Goal: Book appointment/travel/reservation

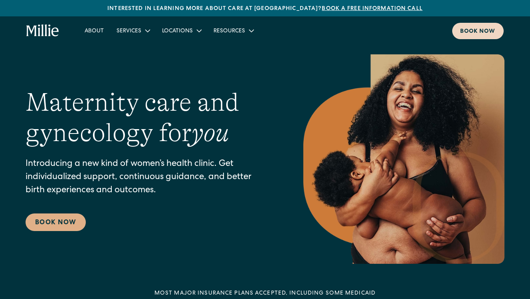
click at [466, 37] on link "Book now" at bounding box center [478, 31] width 52 height 16
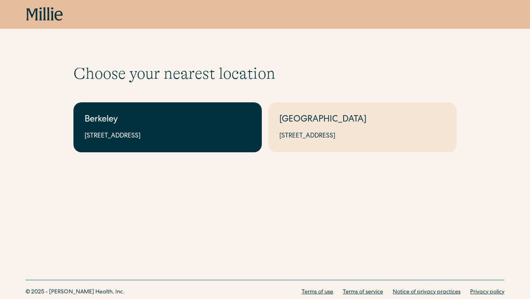
click at [188, 125] on div "Berkeley" at bounding box center [168, 119] width 166 height 13
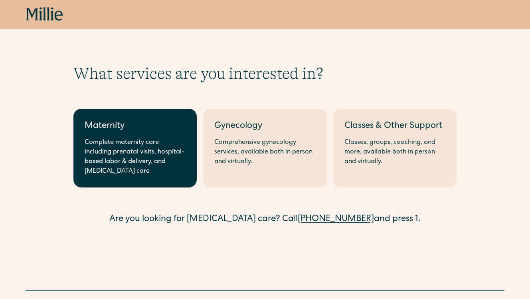
click at [188, 125] on link "Maternity Complete maternity care including prenatal visits, hospital-based lab…" at bounding box center [134, 148] width 123 height 79
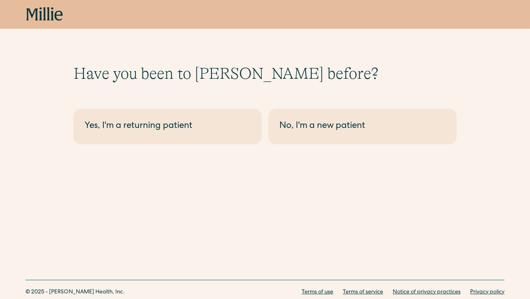
click at [188, 125] on div "Yes, I'm a returning patient" at bounding box center [168, 126] width 166 height 13
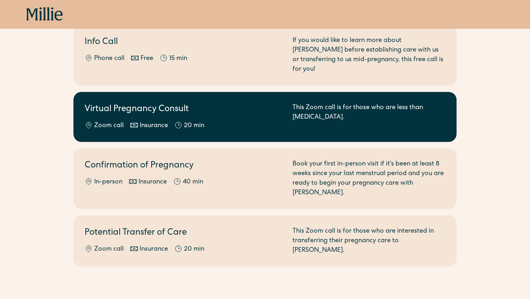
scroll to position [103, 0]
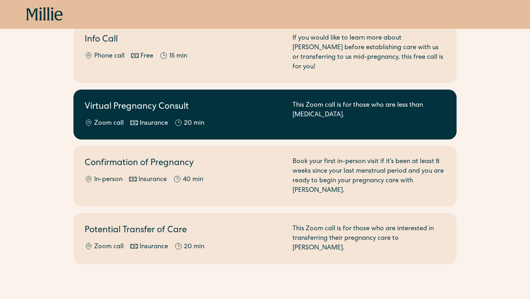
click at [218, 106] on div "Virtual Pregnancy Consult Zoom call Insurance 20 min" at bounding box center [184, 115] width 198 height 28
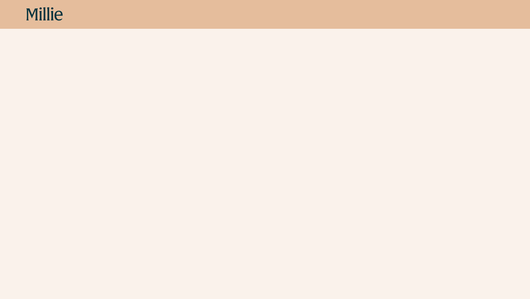
scroll to position [204, 0]
